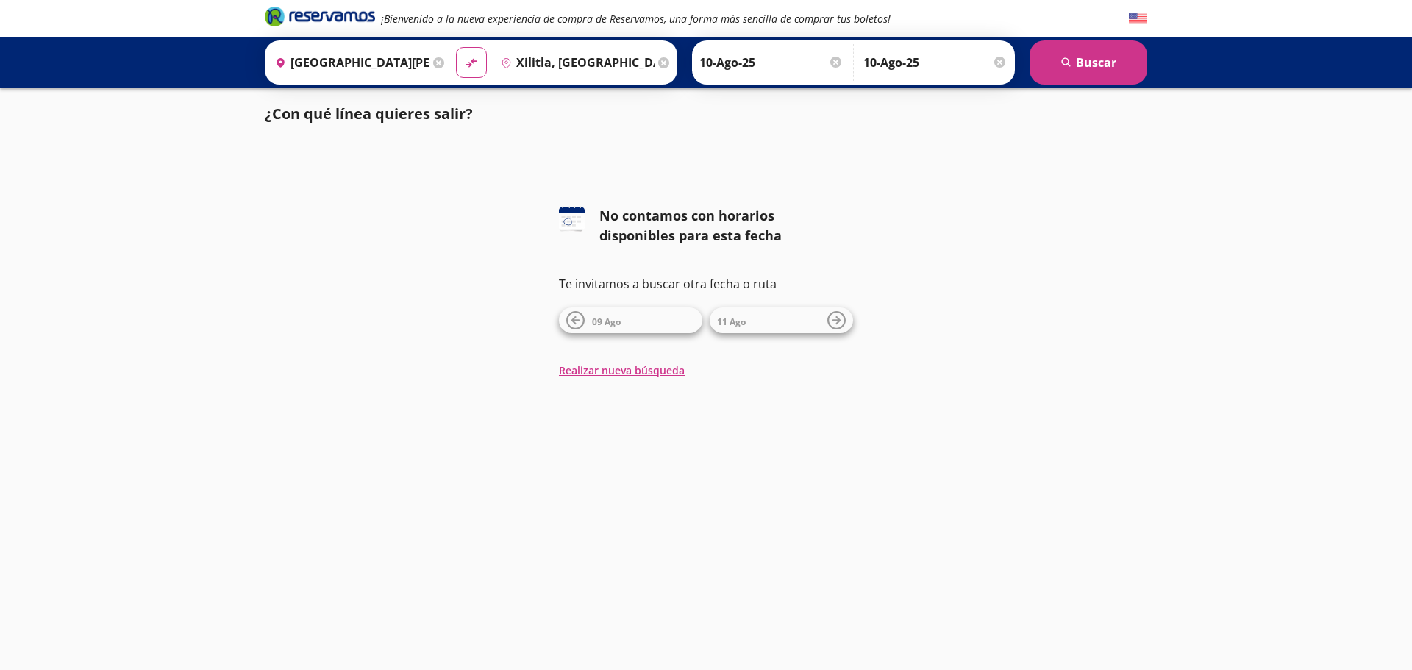
click at [712, 329] on div "[DATE] Ago" at bounding box center [706, 320] width 294 height 26
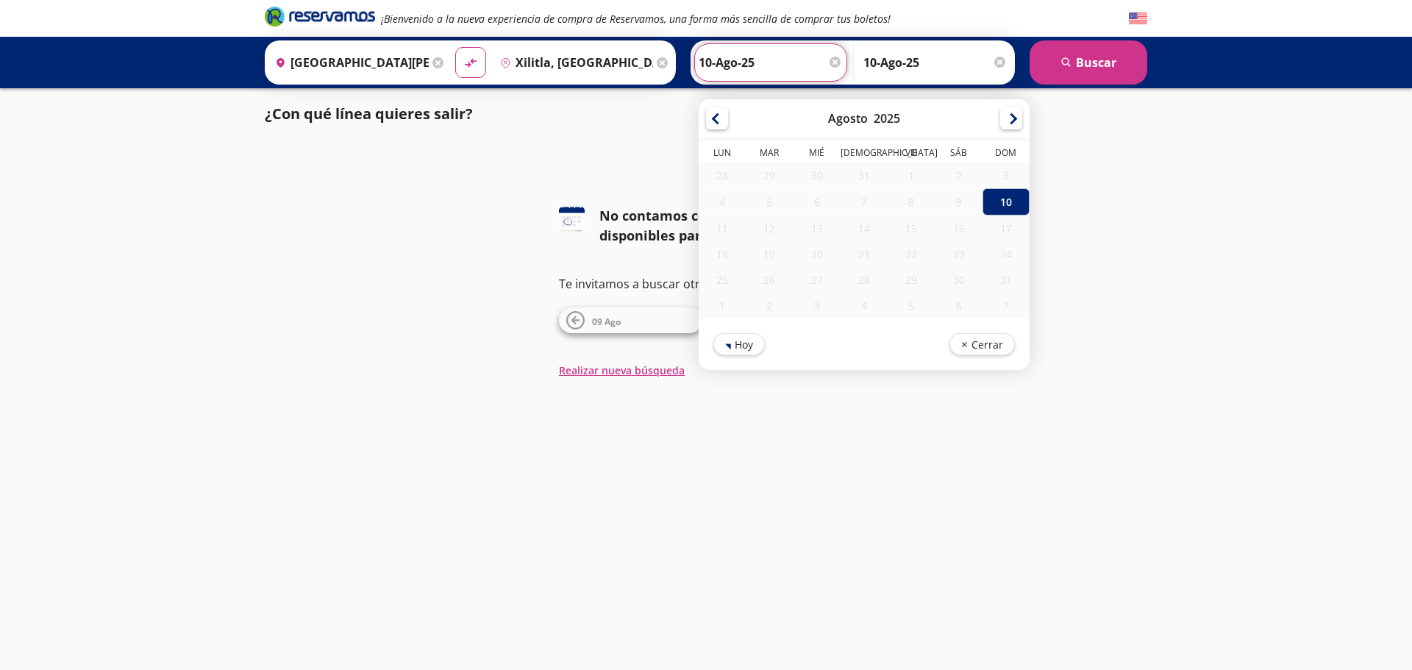
click at [707, 57] on input "10-Ago-25" at bounding box center [770, 62] width 144 height 37
click at [1015, 119] on div at bounding box center [1011, 116] width 22 height 22
click at [997, 60] on div at bounding box center [999, 62] width 11 height 11
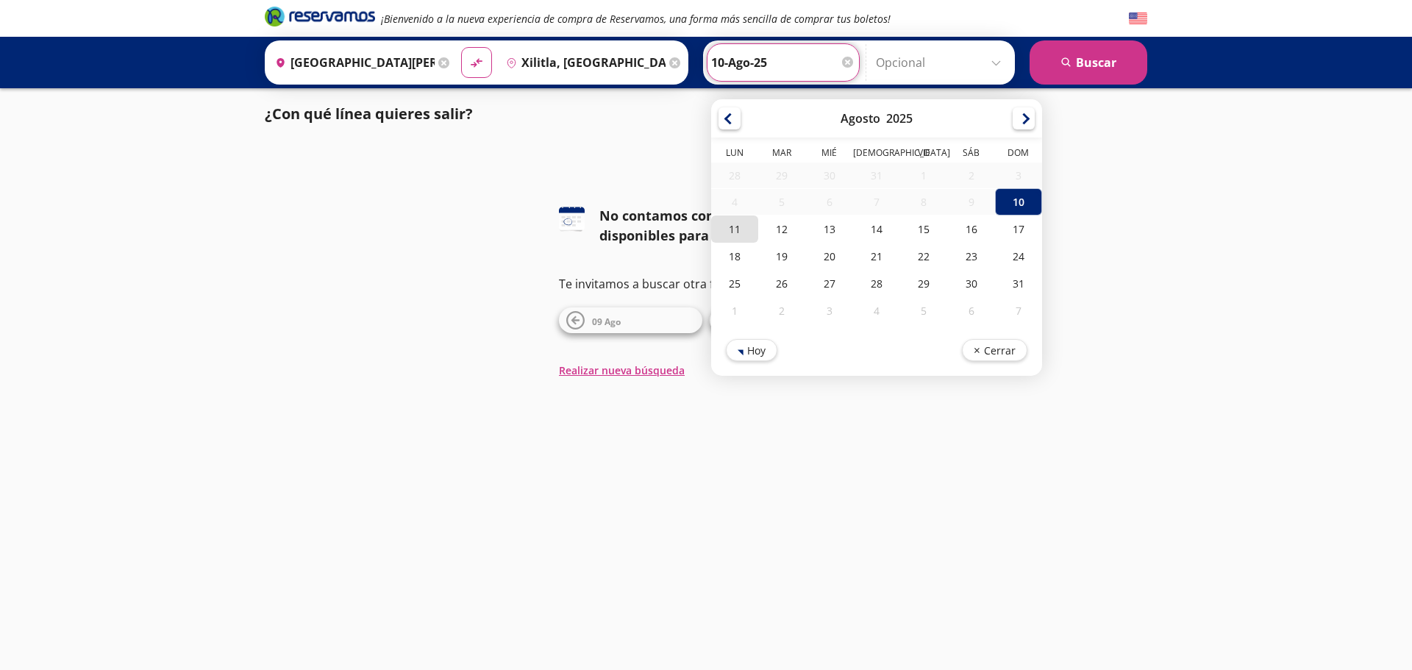
click at [739, 235] on div "11" at bounding box center [734, 228] width 47 height 27
type input "11-Ago-25"
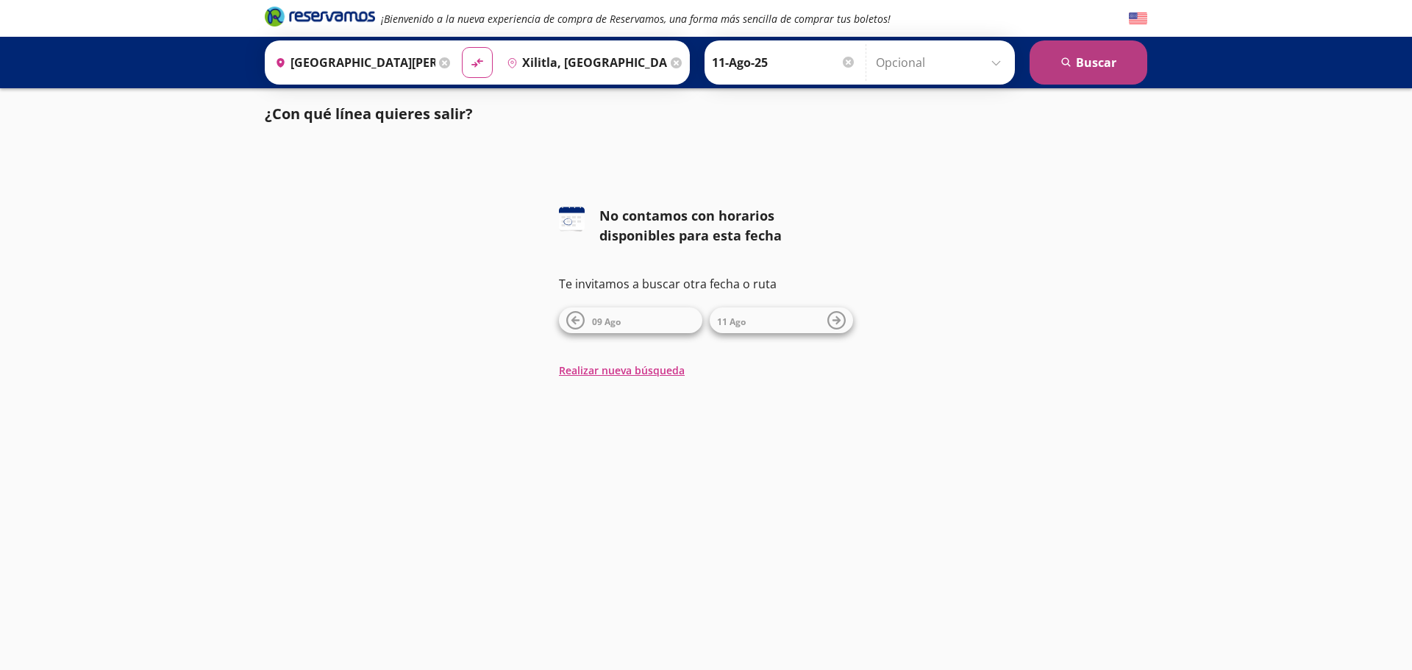
click at [1098, 73] on button "search [GEOGRAPHIC_DATA]" at bounding box center [1088, 62] width 118 height 44
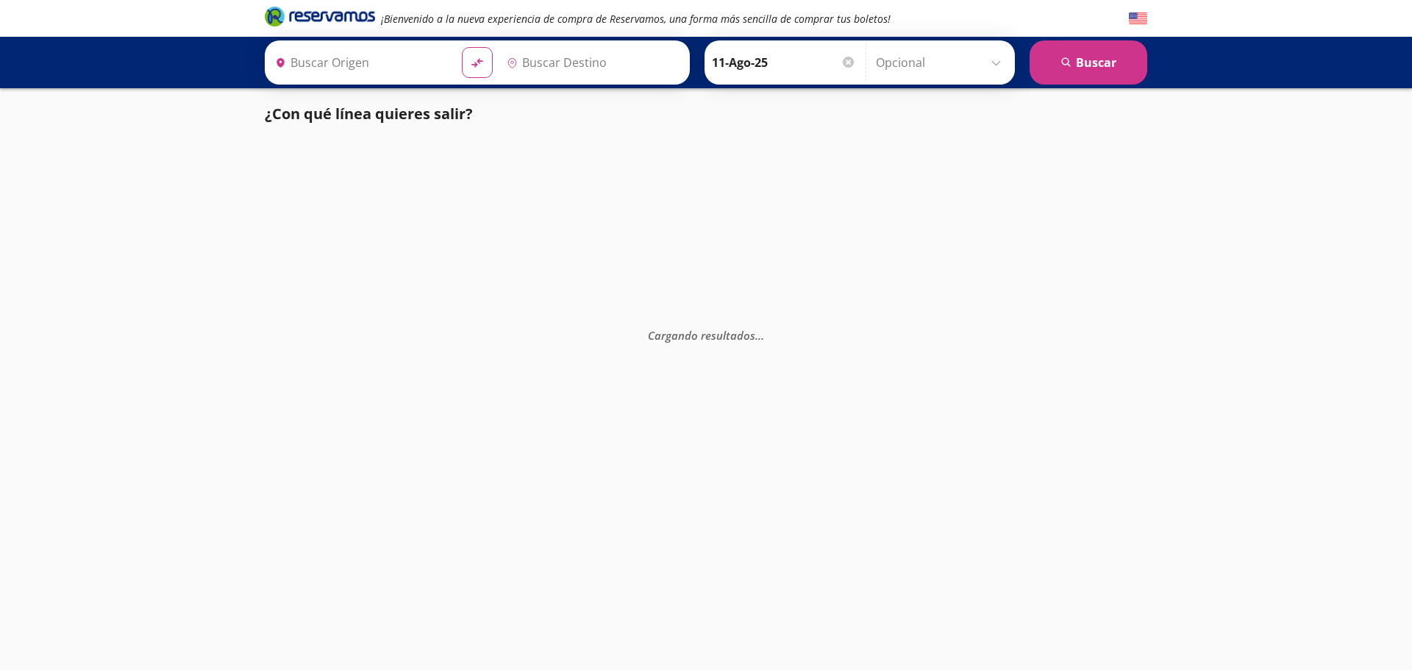
type input "[GEOGRAPHIC_DATA][PERSON_NAME], [GEOGRAPHIC_DATA][PERSON_NAME]"
type input "Xilitla, [GEOGRAPHIC_DATA][PERSON_NAME]"
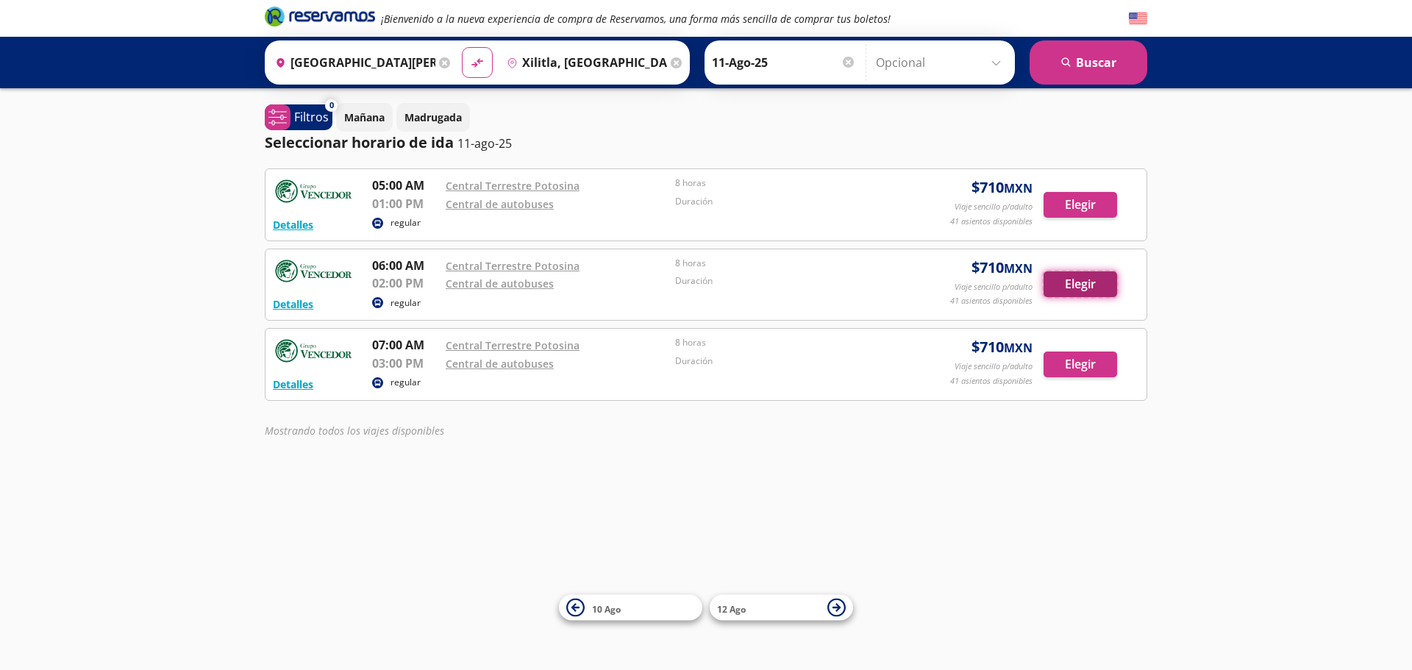
click at [1067, 287] on button "Elegir" at bounding box center [1080, 284] width 74 height 26
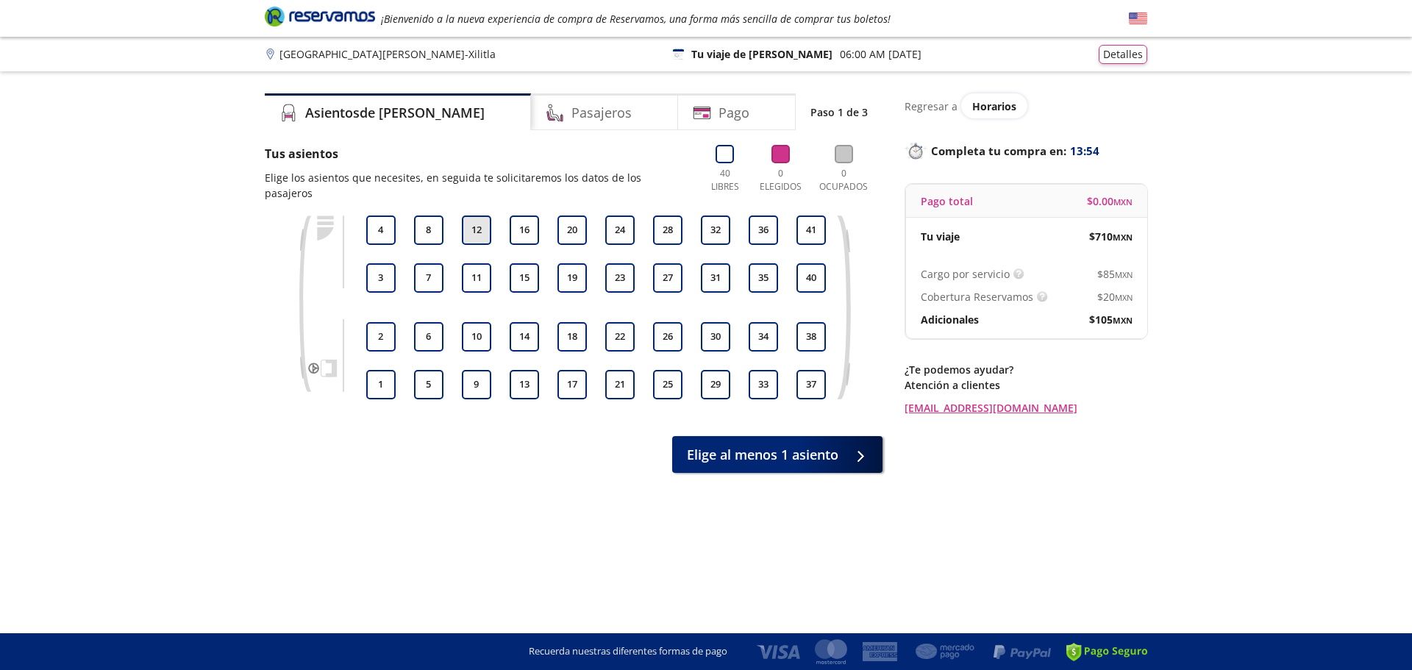
click at [471, 219] on button "12" at bounding box center [476, 229] width 29 height 29
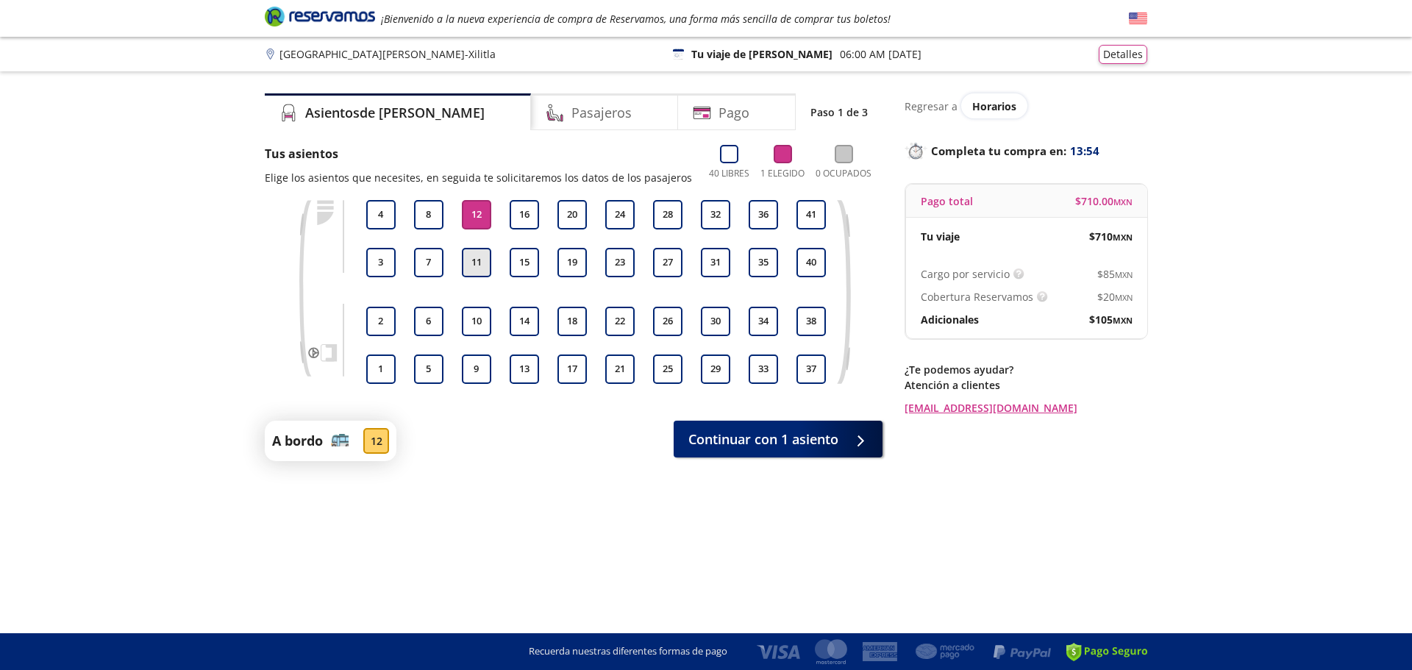
click at [471, 262] on button "11" at bounding box center [476, 262] width 29 height 29
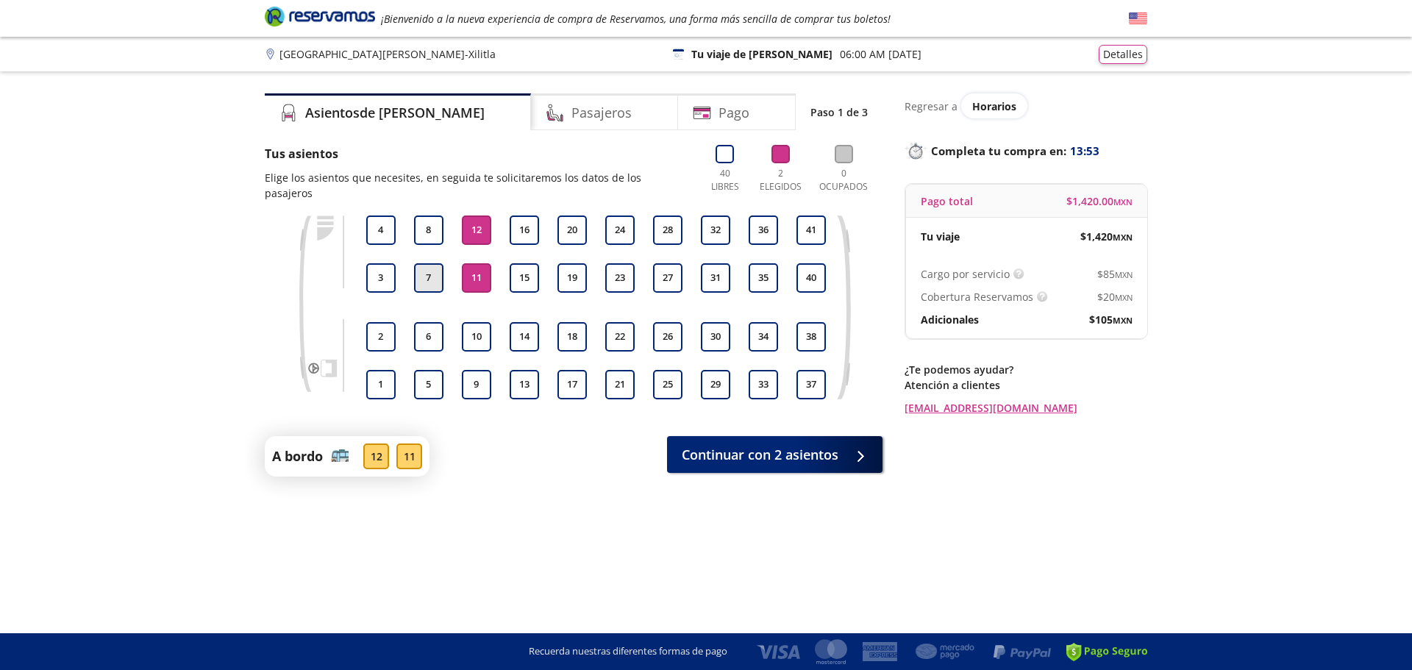
click at [436, 263] on button "7" at bounding box center [428, 277] width 29 height 29
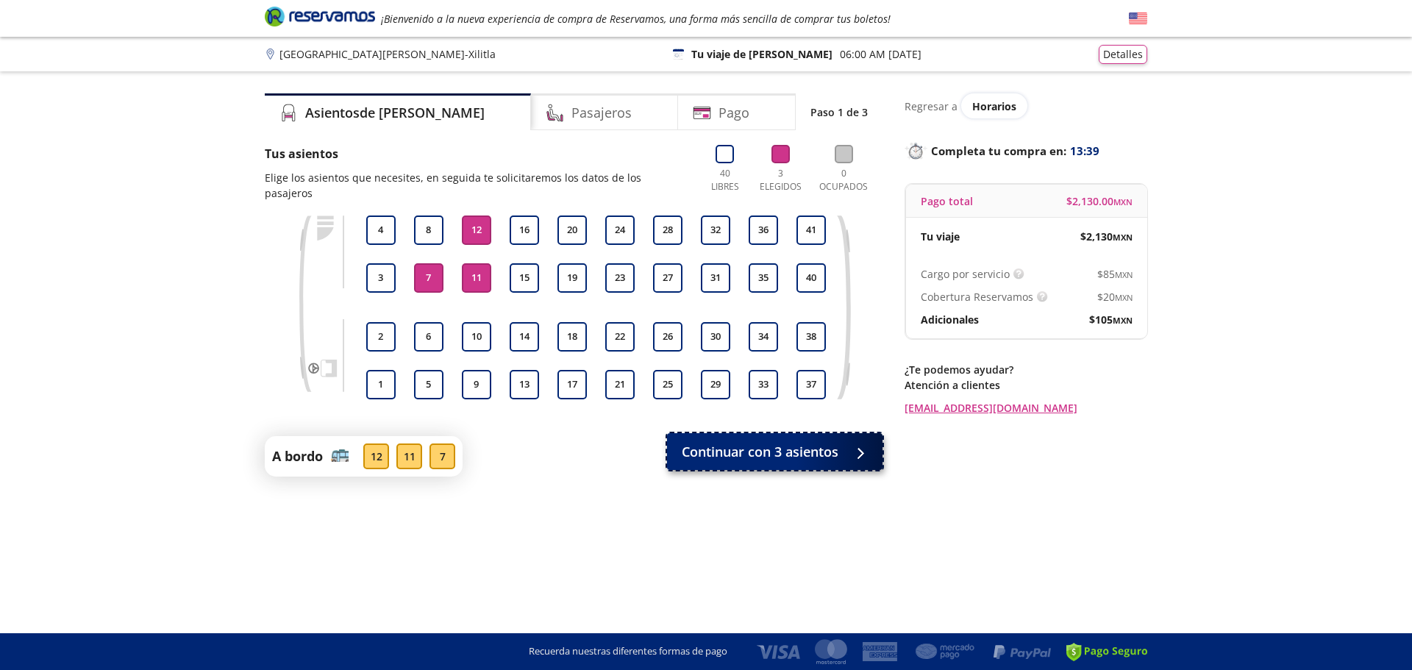
click at [808, 442] on span "Continuar con 3 asientos" at bounding box center [760, 452] width 157 height 20
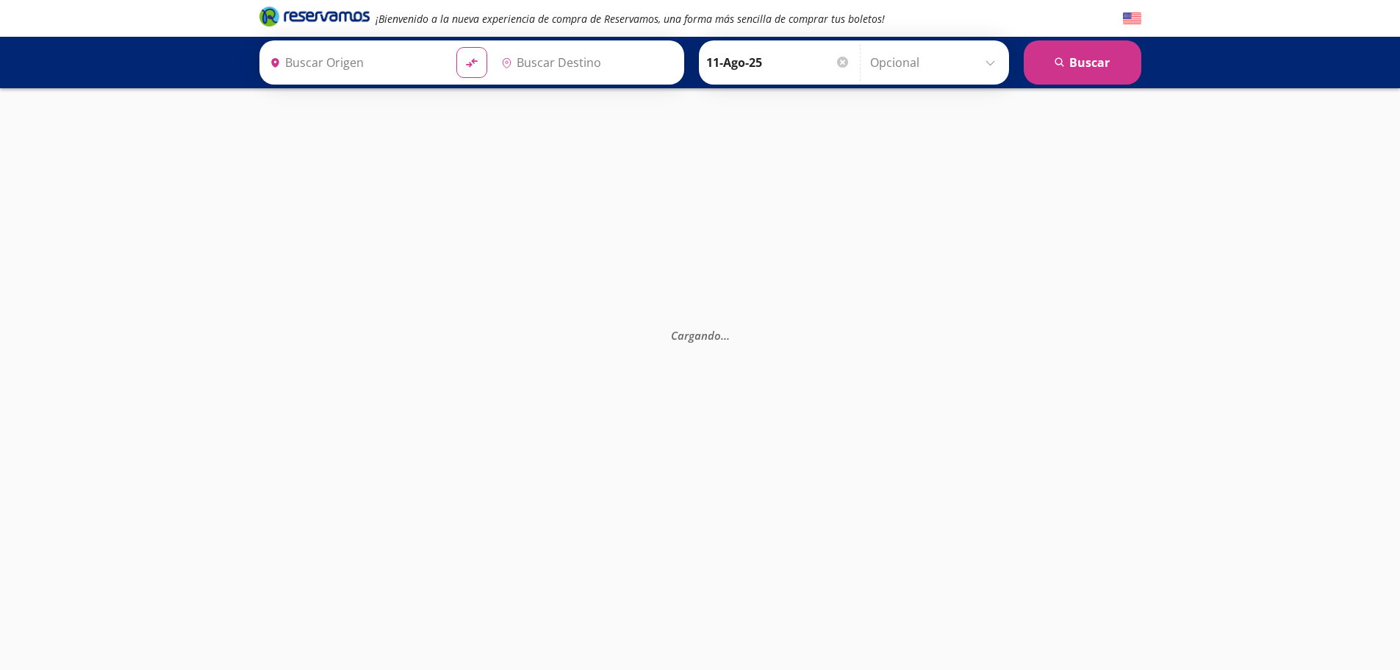
type input "Central de Autobuses, [GEOGRAPHIC_DATA][PERSON_NAME]"
type input "Central Terrestre Potosina, [GEOGRAPHIC_DATA][PERSON_NAME]"
